Goal: Task Accomplishment & Management: Complete application form

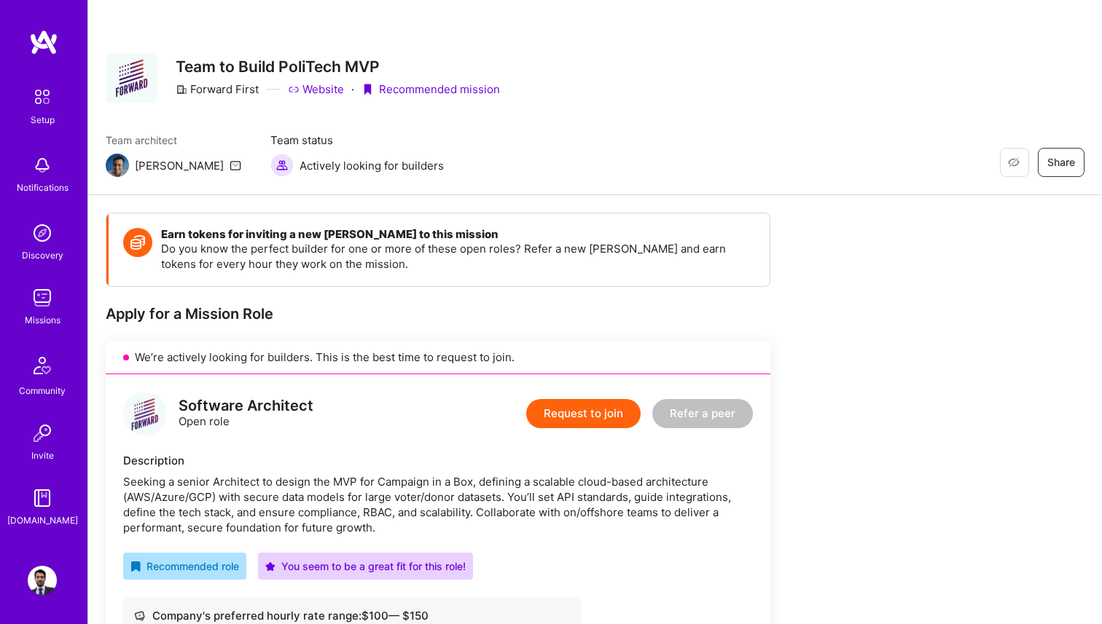
click at [41, 317] on div "Missions" at bounding box center [43, 320] width 36 height 15
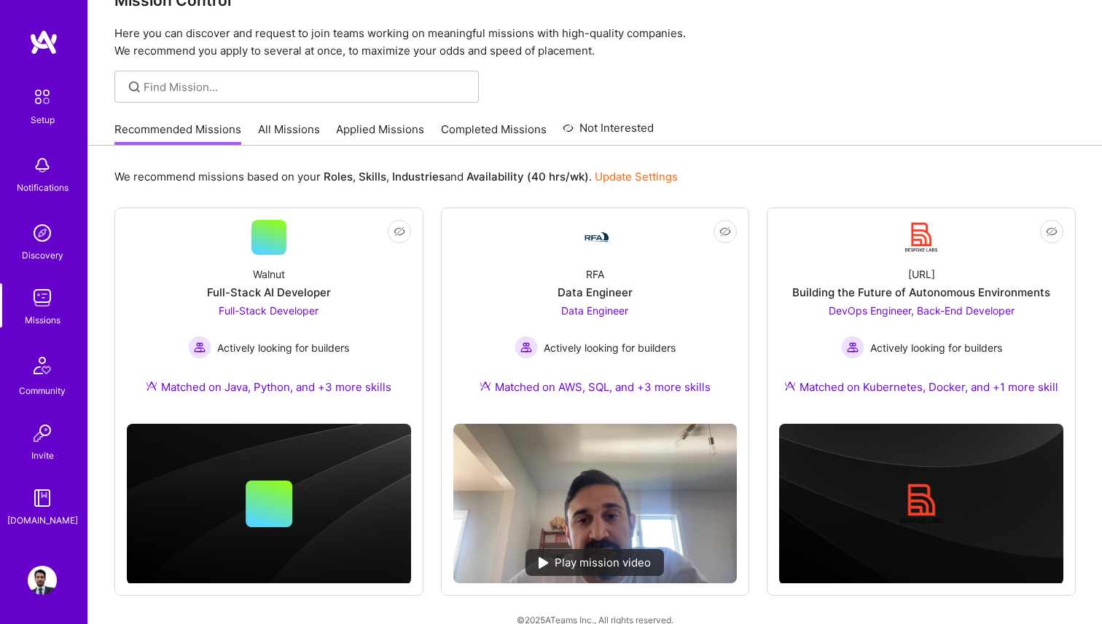
scroll to position [59, 0]
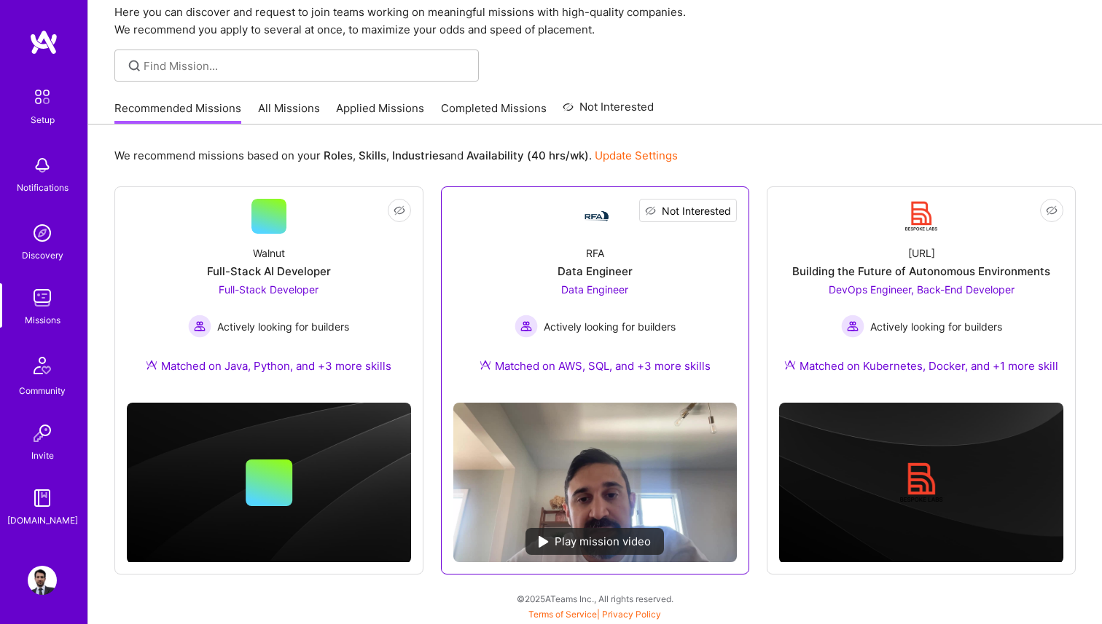
click at [727, 216] on span "Not Interested" at bounding box center [696, 210] width 69 height 15
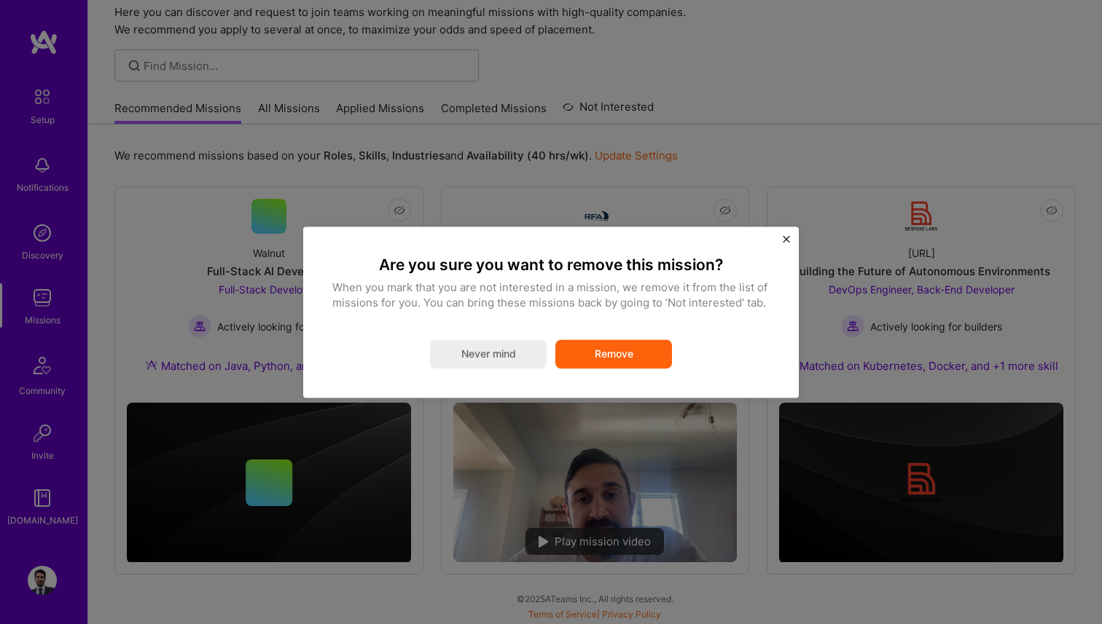
drag, startPoint x: 480, startPoint y: 363, endPoint x: 763, endPoint y: 222, distance: 316.1
click at [757, 222] on div "Are you sure you want to remove this mission? When you mark that you are not in…" at bounding box center [551, 312] width 1102 height 624
click at [787, 238] on img "Close" at bounding box center [786, 238] width 7 height 7
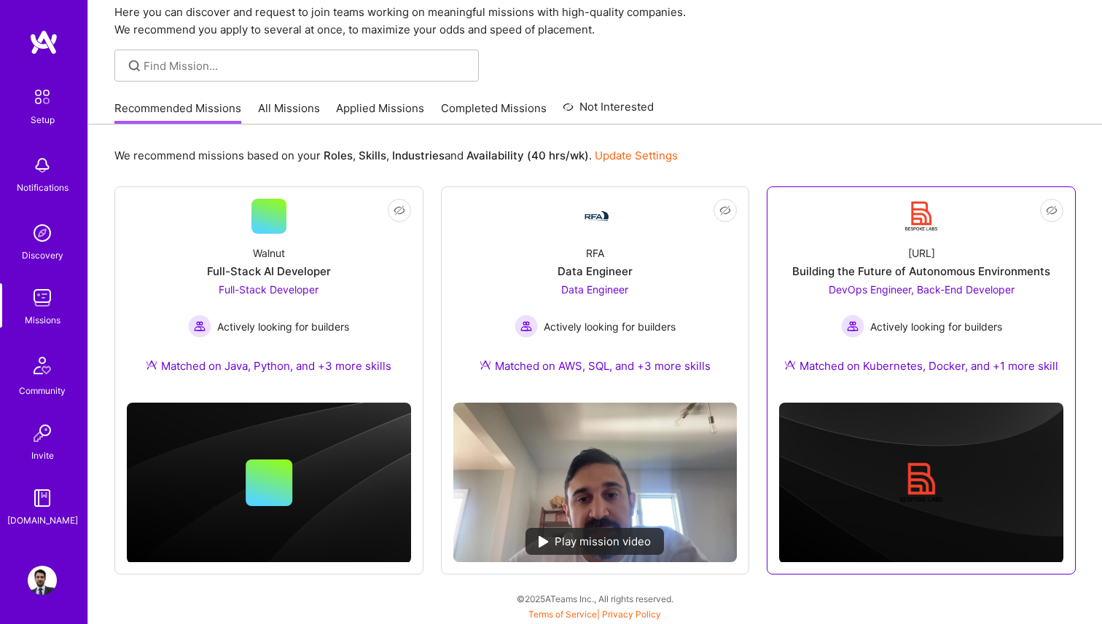
click at [874, 229] on link "Not Interested [URL] Building the Future of Autonomous Environments DevOps Engi…" at bounding box center [921, 295] width 284 height 192
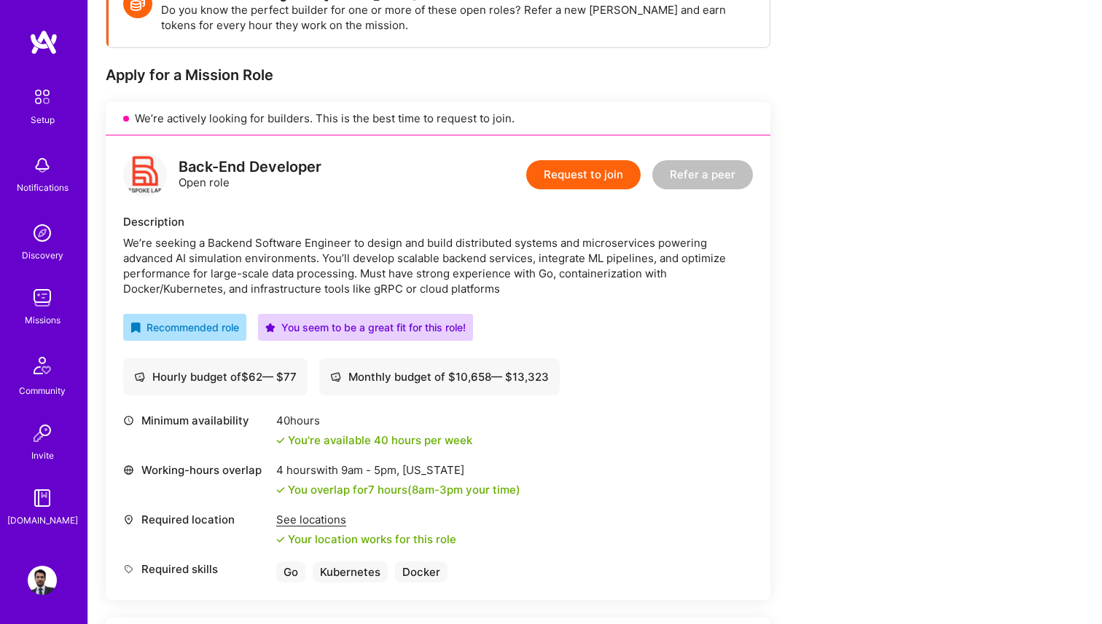
scroll to position [252, 0]
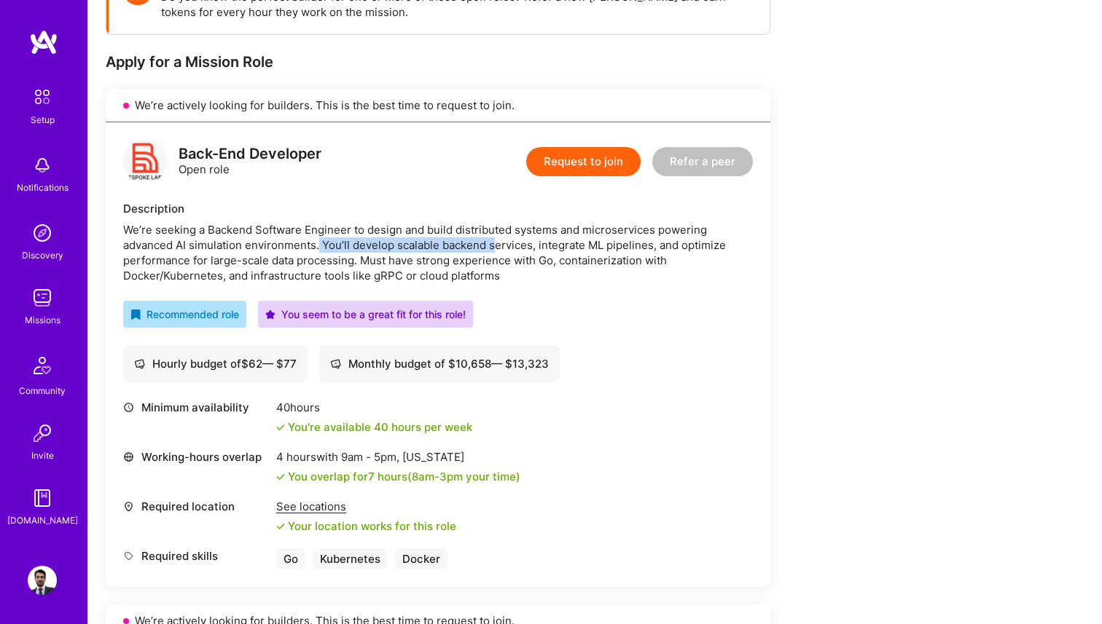
drag, startPoint x: 319, startPoint y: 248, endPoint x: 495, endPoint y: 248, distance: 176.3
click at [495, 248] on div "We’re seeking a Backend Software Engineer to design and build distributed syste…" at bounding box center [438, 252] width 630 height 61
click at [546, 254] on div "We’re seeking a Backend Software Engineer to design and build distributed syste…" at bounding box center [438, 252] width 630 height 61
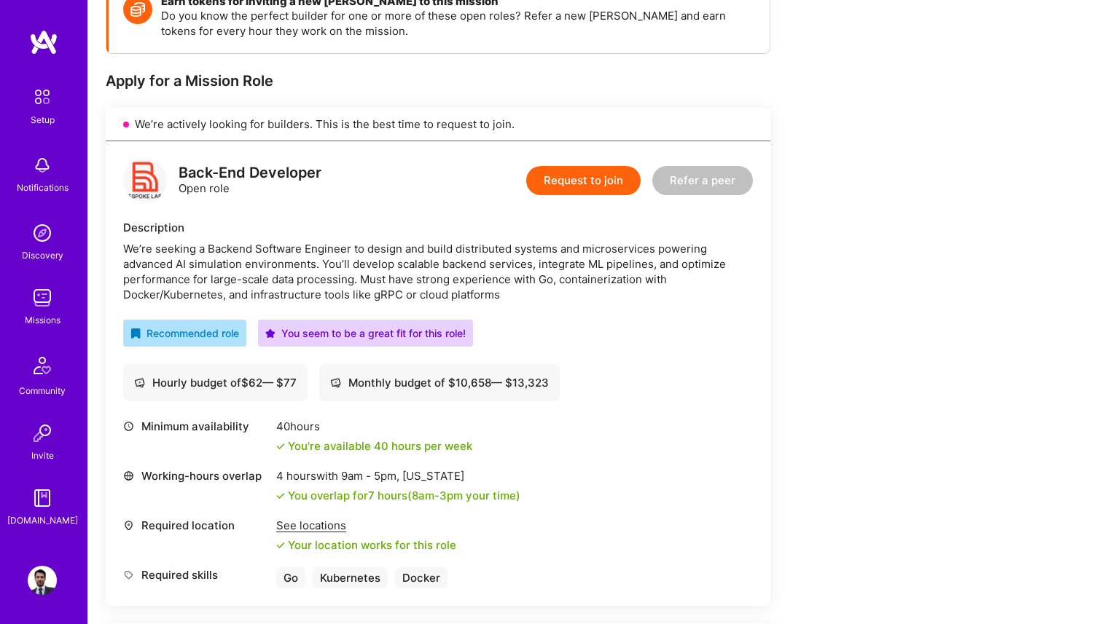
scroll to position [232, 0]
click at [592, 179] on button "Request to join" at bounding box center [583, 181] width 114 height 29
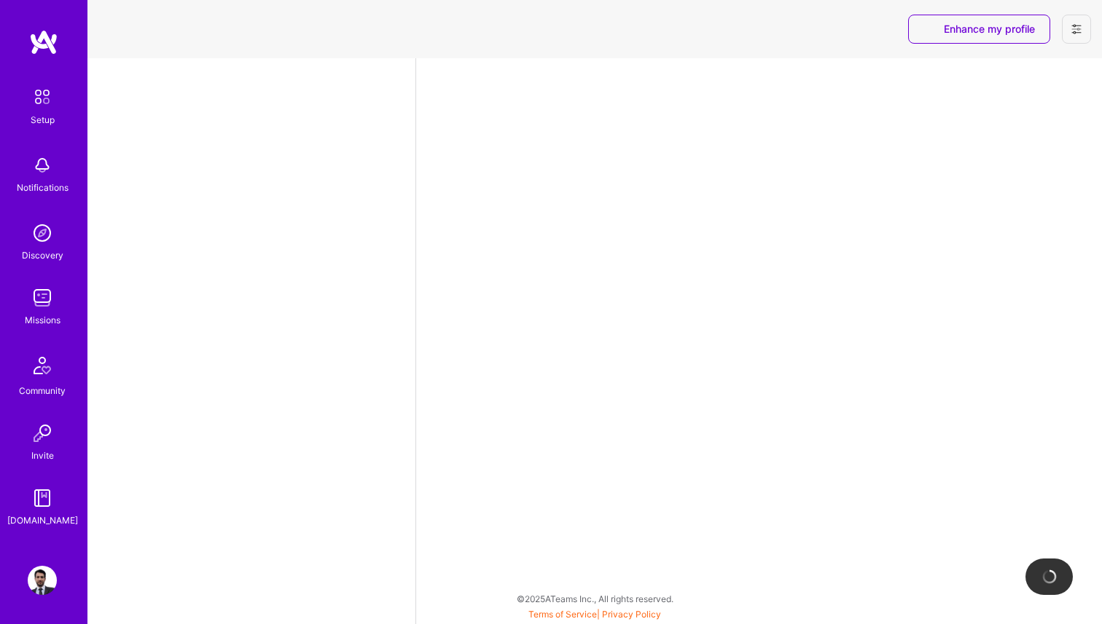
select select "MX"
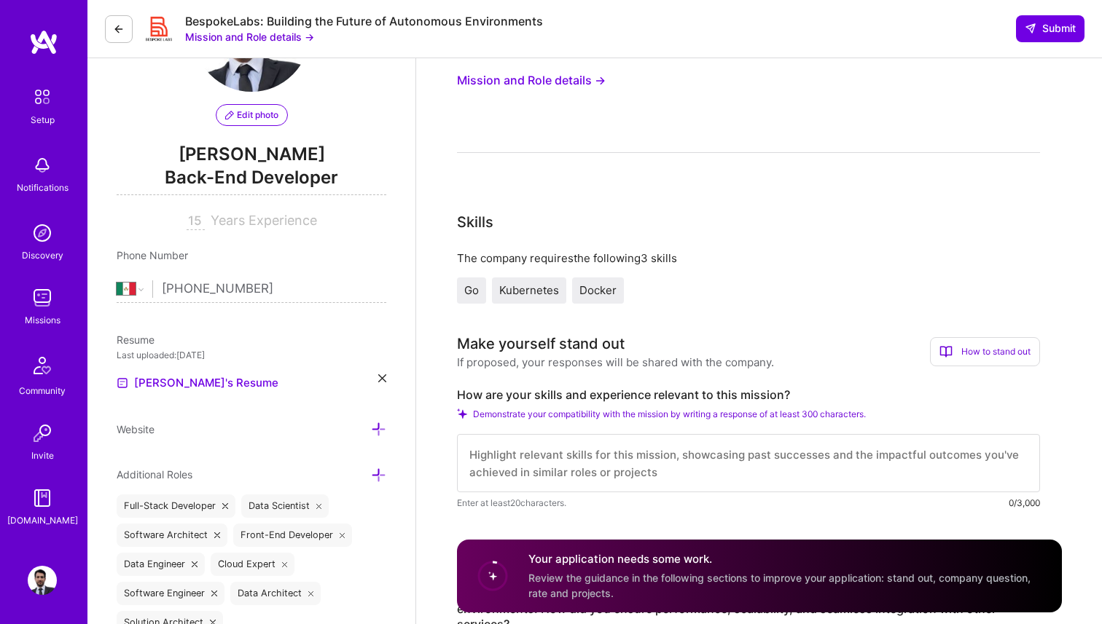
scroll to position [206, 0]
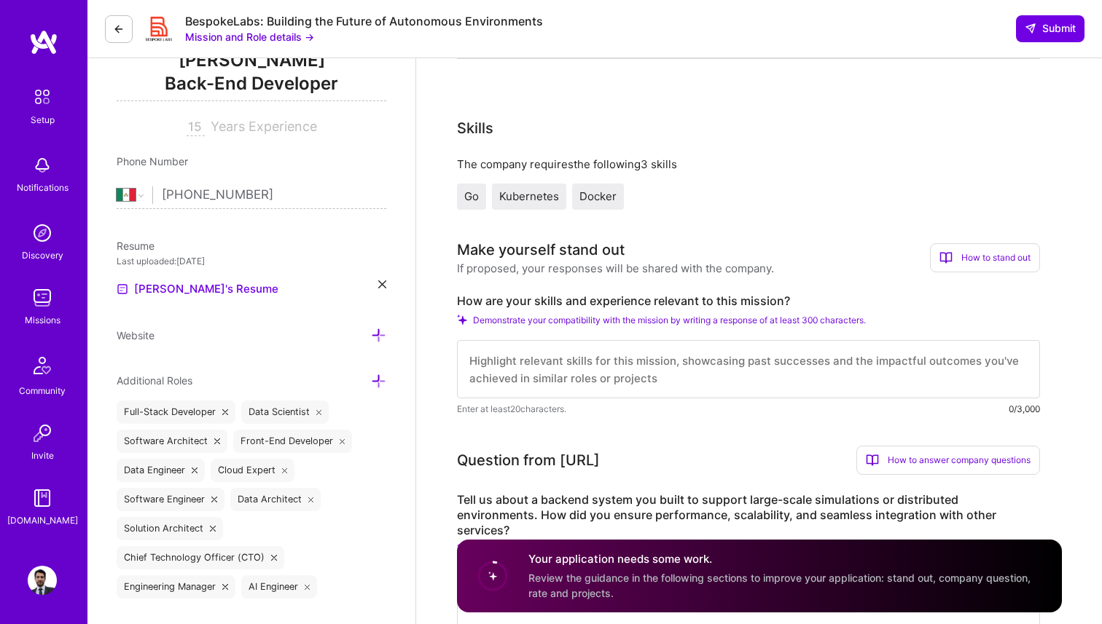
click at [777, 203] on div "Go Kubernetes Docker" at bounding box center [748, 197] width 583 height 26
